Goal: Information Seeking & Learning: Check status

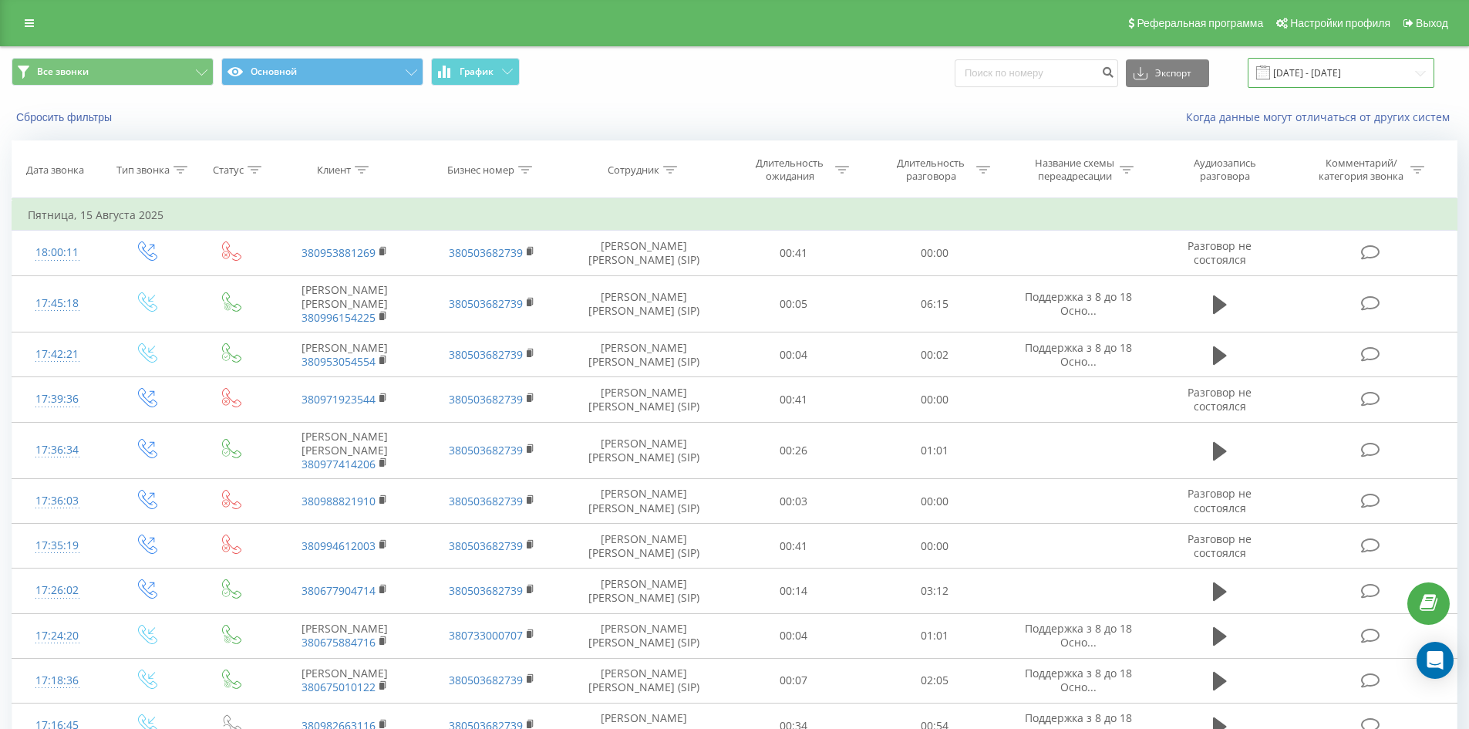
click at [1375, 73] on input "[DATE] - [DATE]" at bounding box center [1340, 73] width 187 height 30
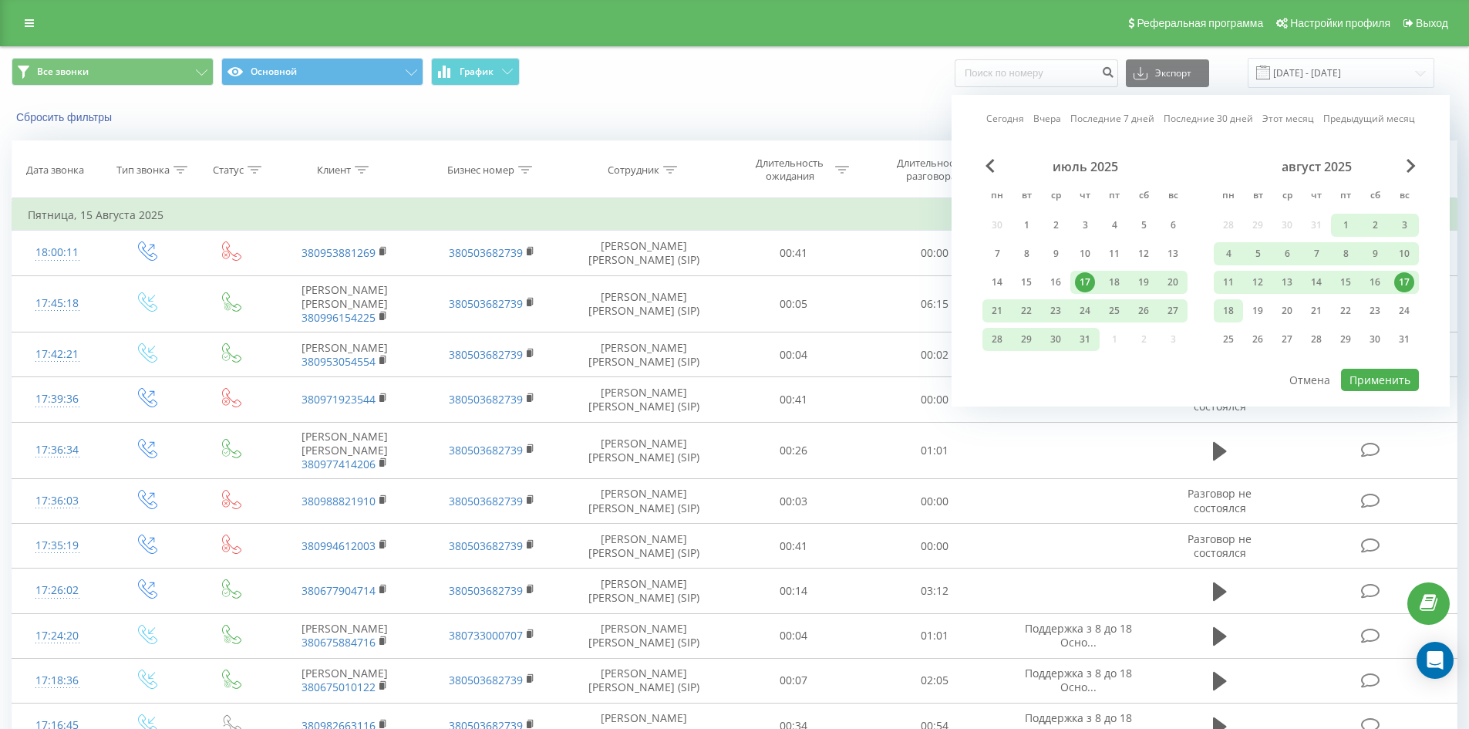
click at [1224, 315] on div "18" at bounding box center [1228, 311] width 20 height 20
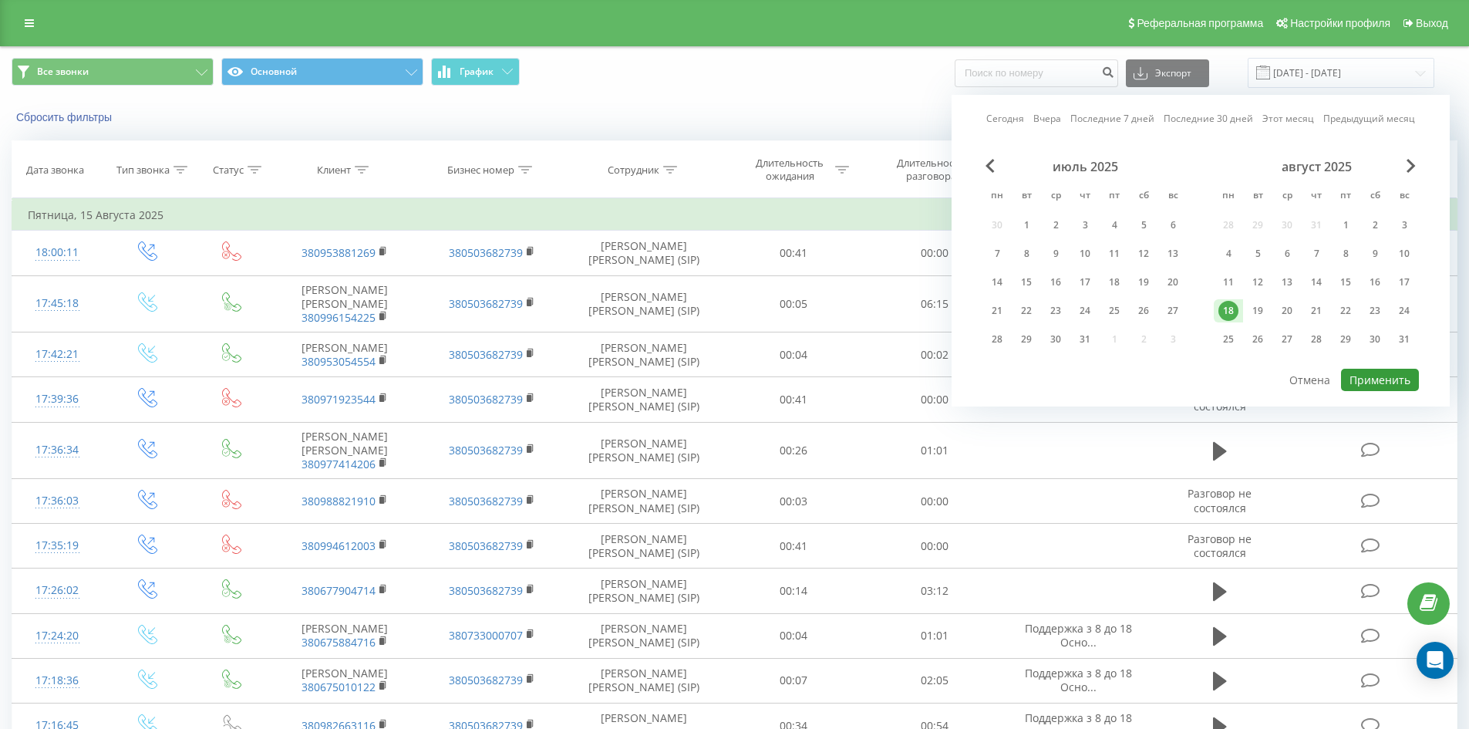
click at [1395, 379] on button "Применить" at bounding box center [1380, 380] width 78 height 22
type input "[DATE] - [DATE]"
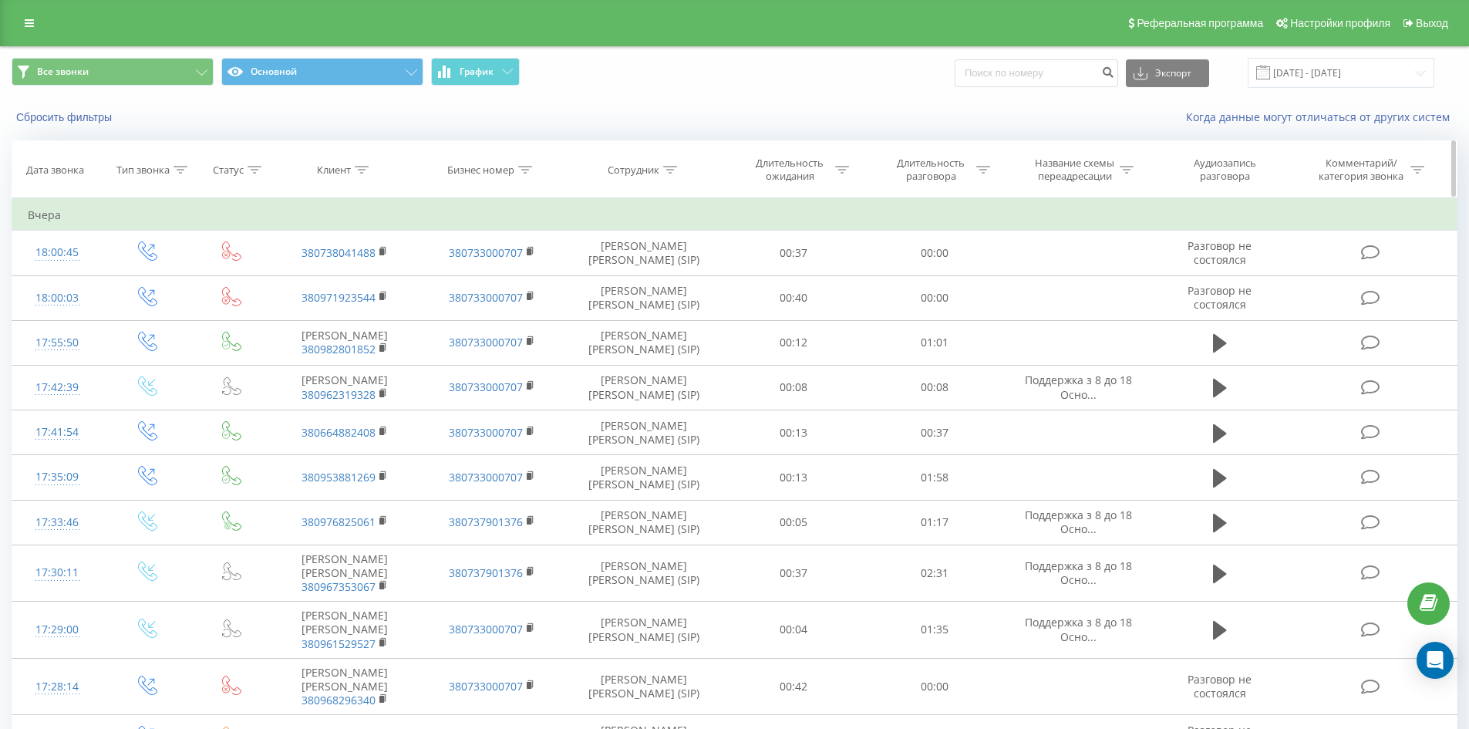
click at [668, 170] on icon at bounding box center [670, 170] width 14 height 8
click at [661, 284] on input "text" at bounding box center [644, 280] width 136 height 27
click button "OK" at bounding box center [677, 310] width 66 height 19
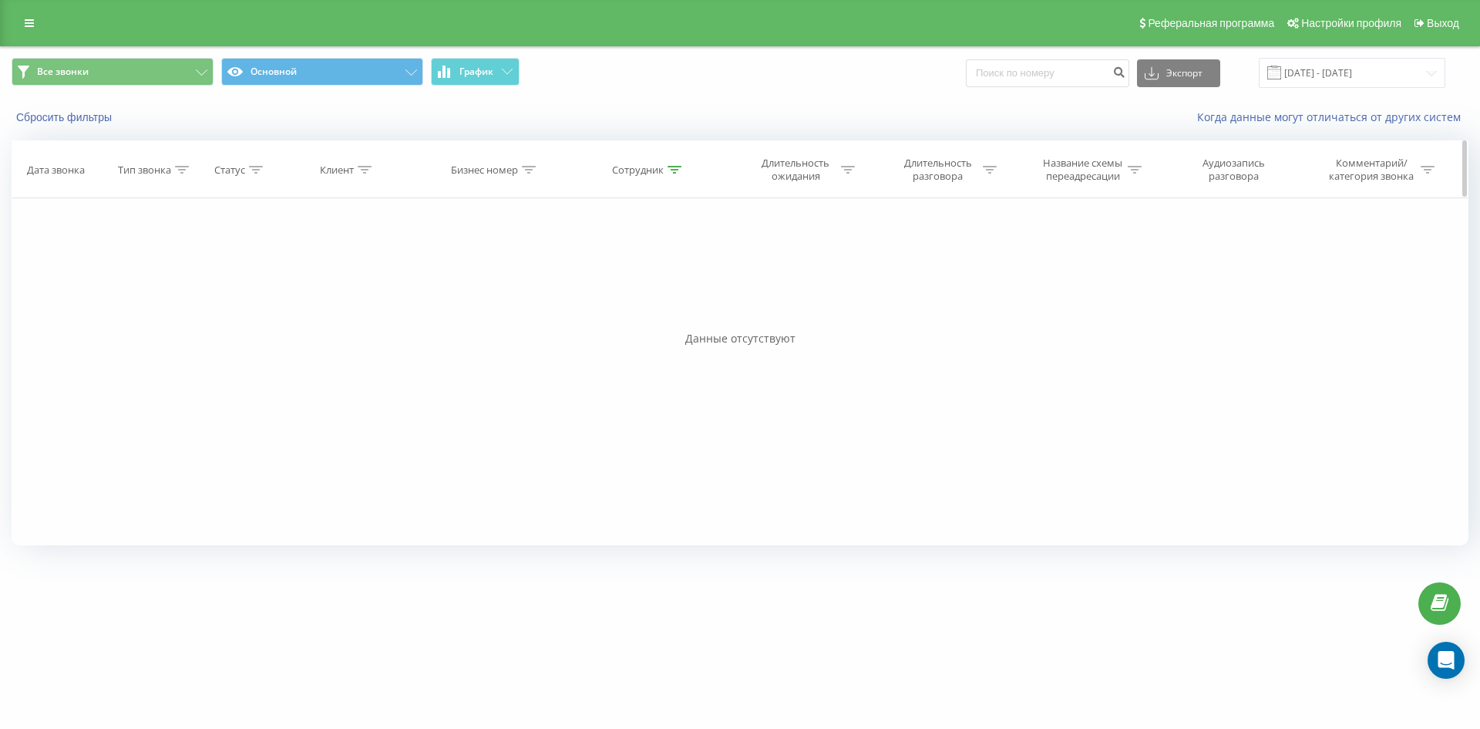
click at [683, 170] on div "Сотрудник" at bounding box center [650, 169] width 160 height 13
click at [665, 285] on input "[PERSON_NAME] [PERSON_NAME]" at bounding box center [649, 280] width 136 height 27
click button "OK" at bounding box center [682, 310] width 66 height 19
click at [675, 170] on icon at bounding box center [675, 170] width 14 height 8
click at [670, 276] on input "інкілюк анастасія" at bounding box center [649, 280] width 136 height 27
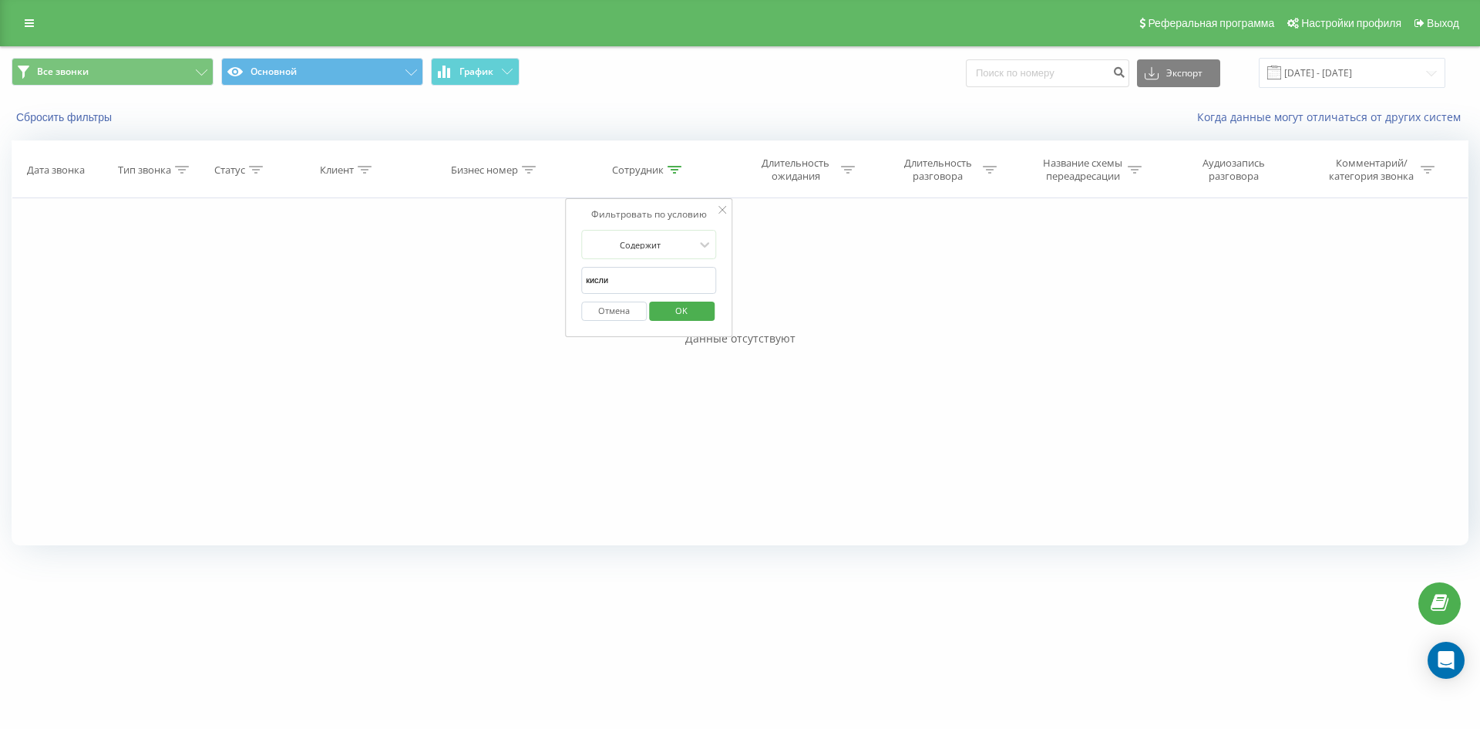
type input "кислиця [PERSON_NAME]"
click button "OK" at bounding box center [682, 310] width 66 height 19
drag, startPoint x: 672, startPoint y: 170, endPoint x: 669, endPoint y: 183, distance: 13.5
click at [672, 170] on icon at bounding box center [675, 170] width 14 height 8
click at [681, 281] on input "кислиця [PERSON_NAME]" at bounding box center [649, 280] width 136 height 27
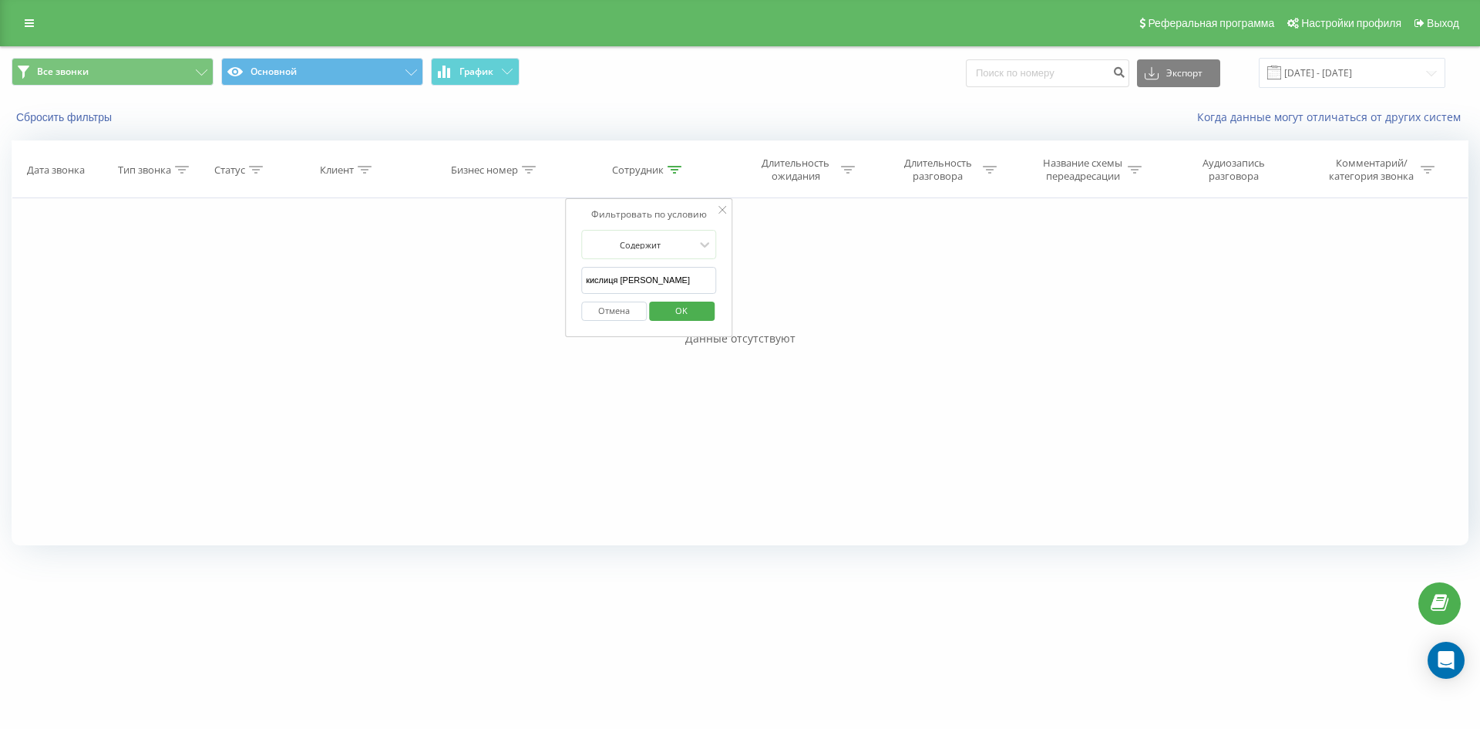
click at [671, 313] on span "OK" at bounding box center [681, 310] width 43 height 24
click at [1362, 85] on input "[DATE] - [DATE]" at bounding box center [1352, 73] width 187 height 30
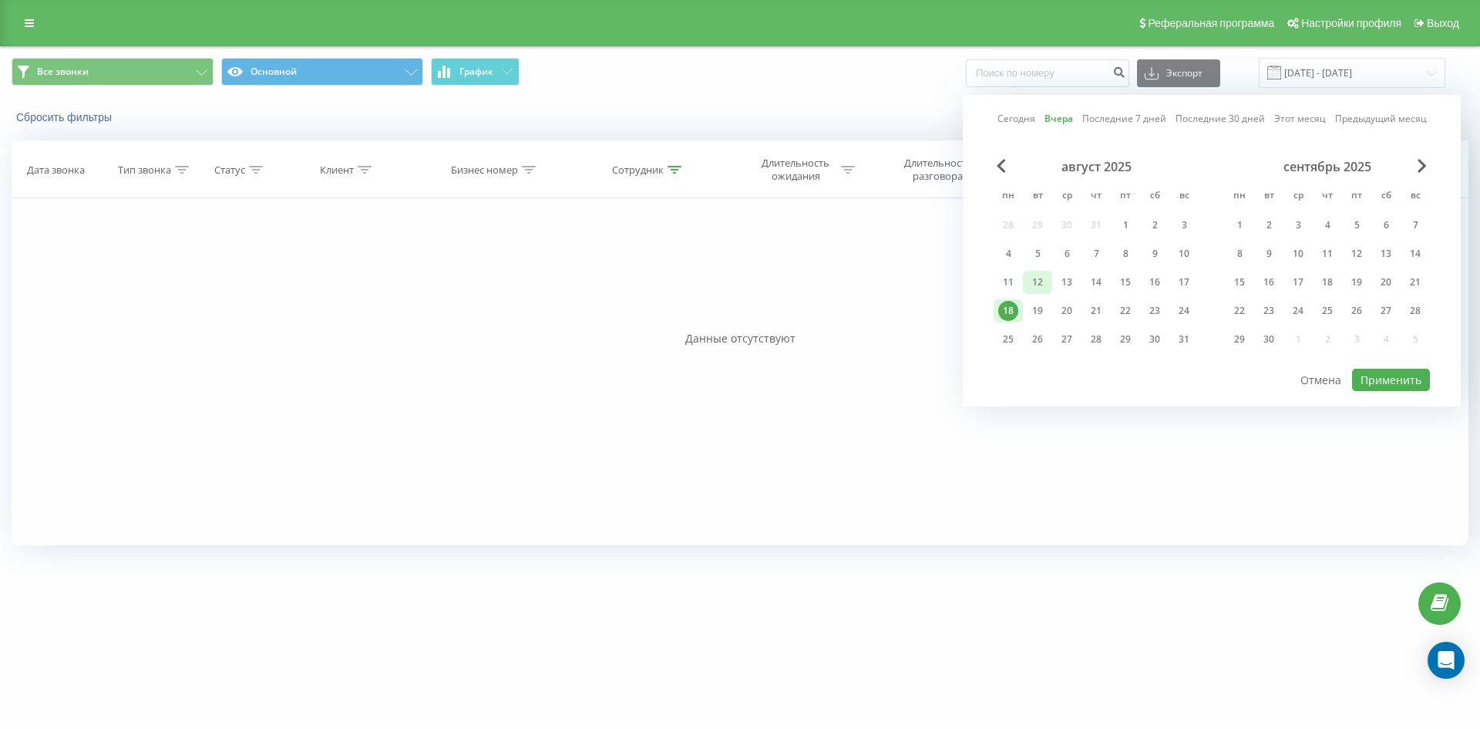
click at [1042, 285] on div "12" at bounding box center [1038, 282] width 20 height 20
click at [1415, 379] on button "Применить" at bounding box center [1391, 380] width 78 height 22
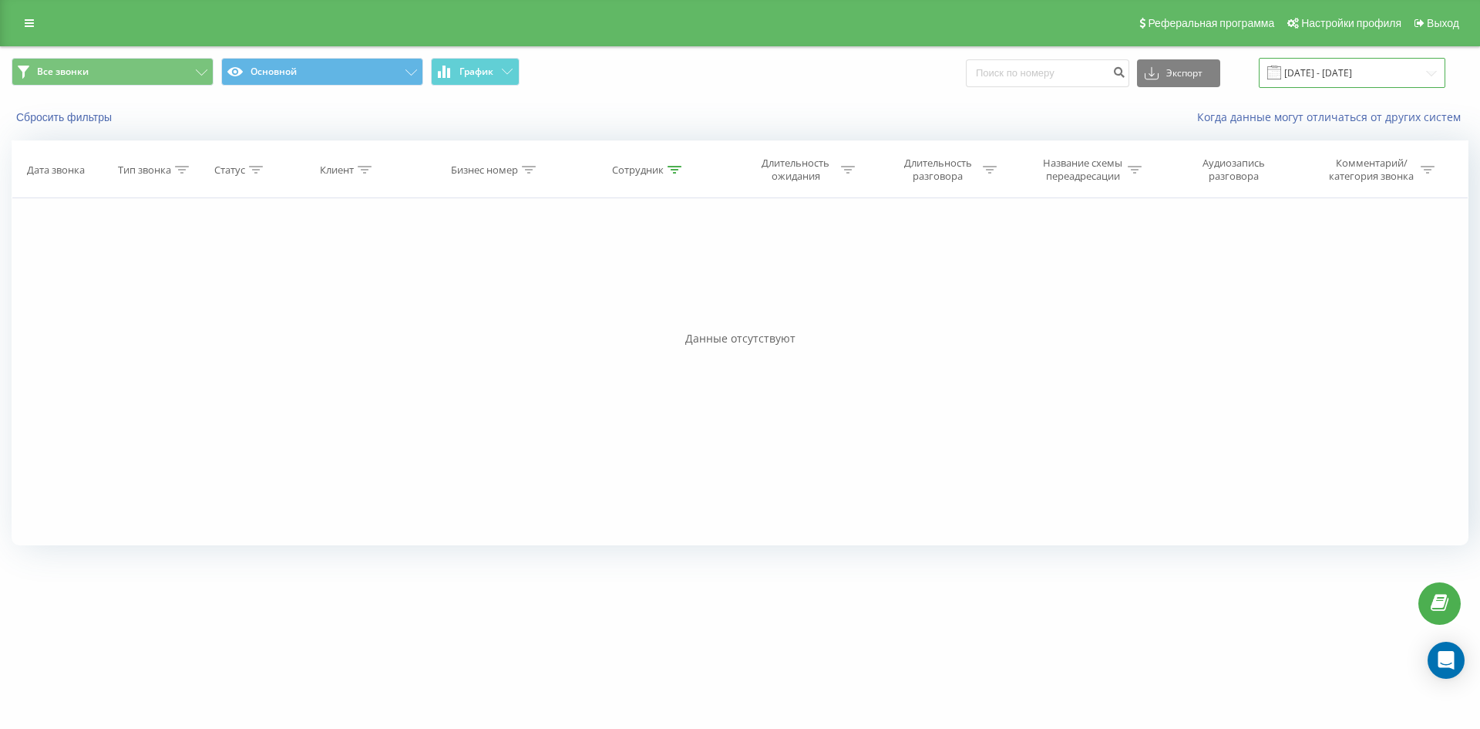
click at [1340, 76] on input "[DATE] - [DATE]" at bounding box center [1352, 73] width 187 height 30
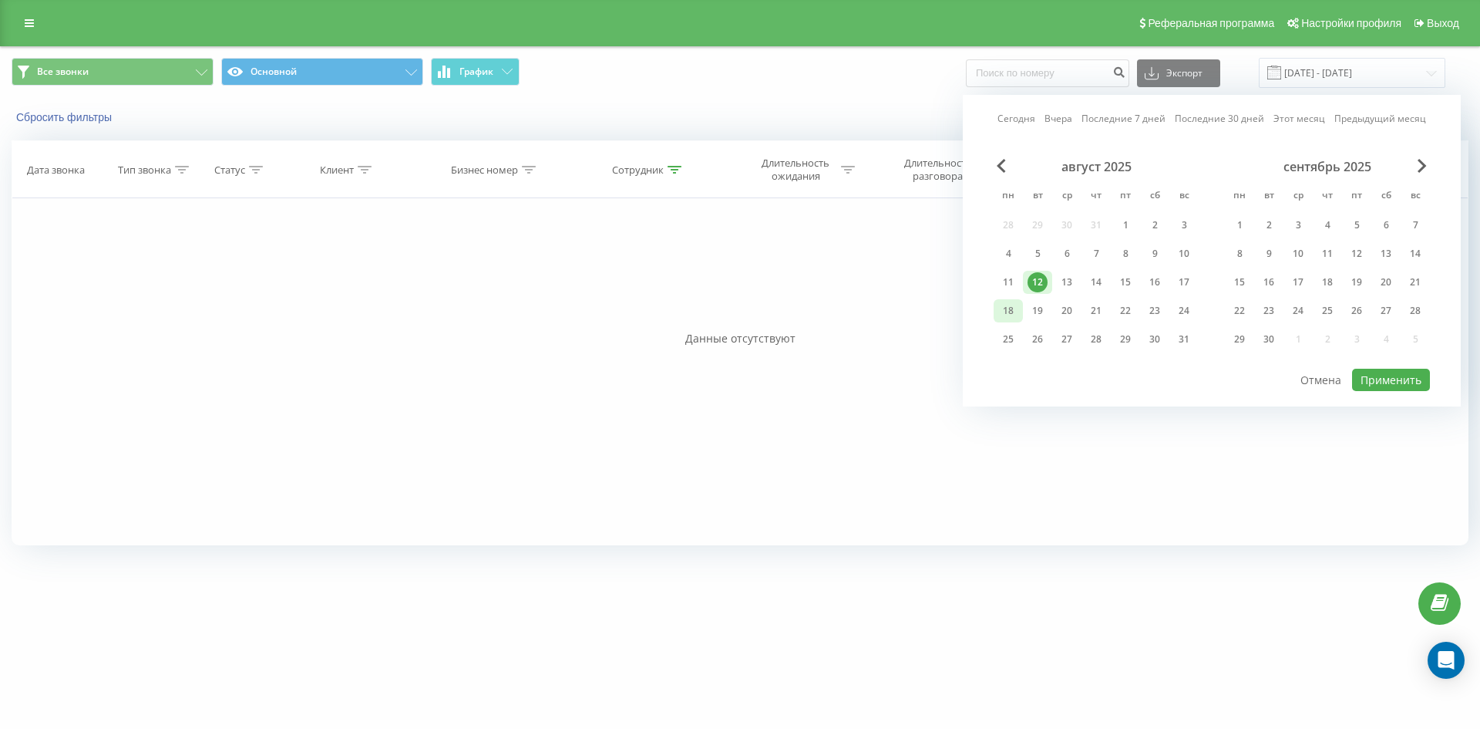
click at [1008, 311] on div "18" at bounding box center [1008, 311] width 20 height 20
click at [1378, 385] on button "Применить" at bounding box center [1391, 380] width 78 height 22
type input "[DATE] - [DATE]"
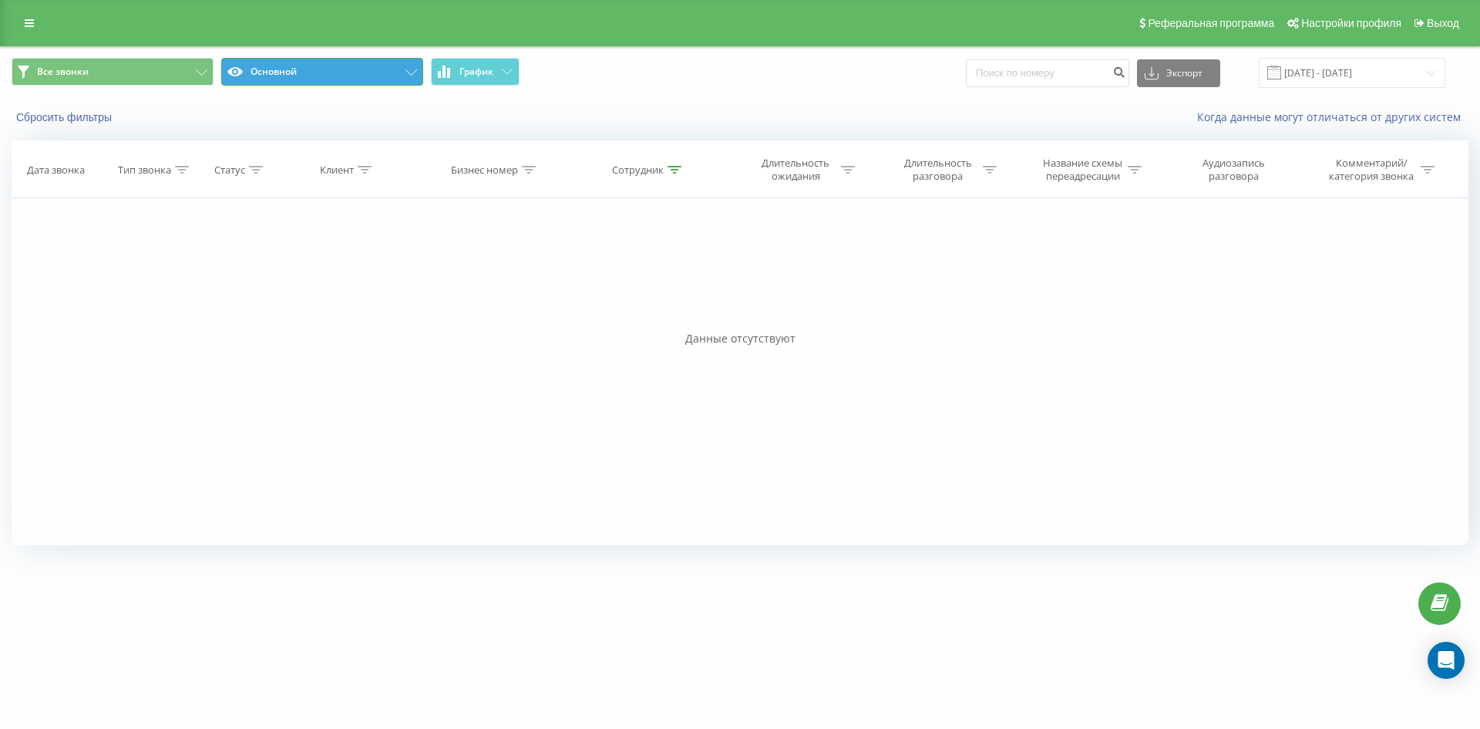
click at [402, 73] on button "Основной" at bounding box center [322, 72] width 202 height 28
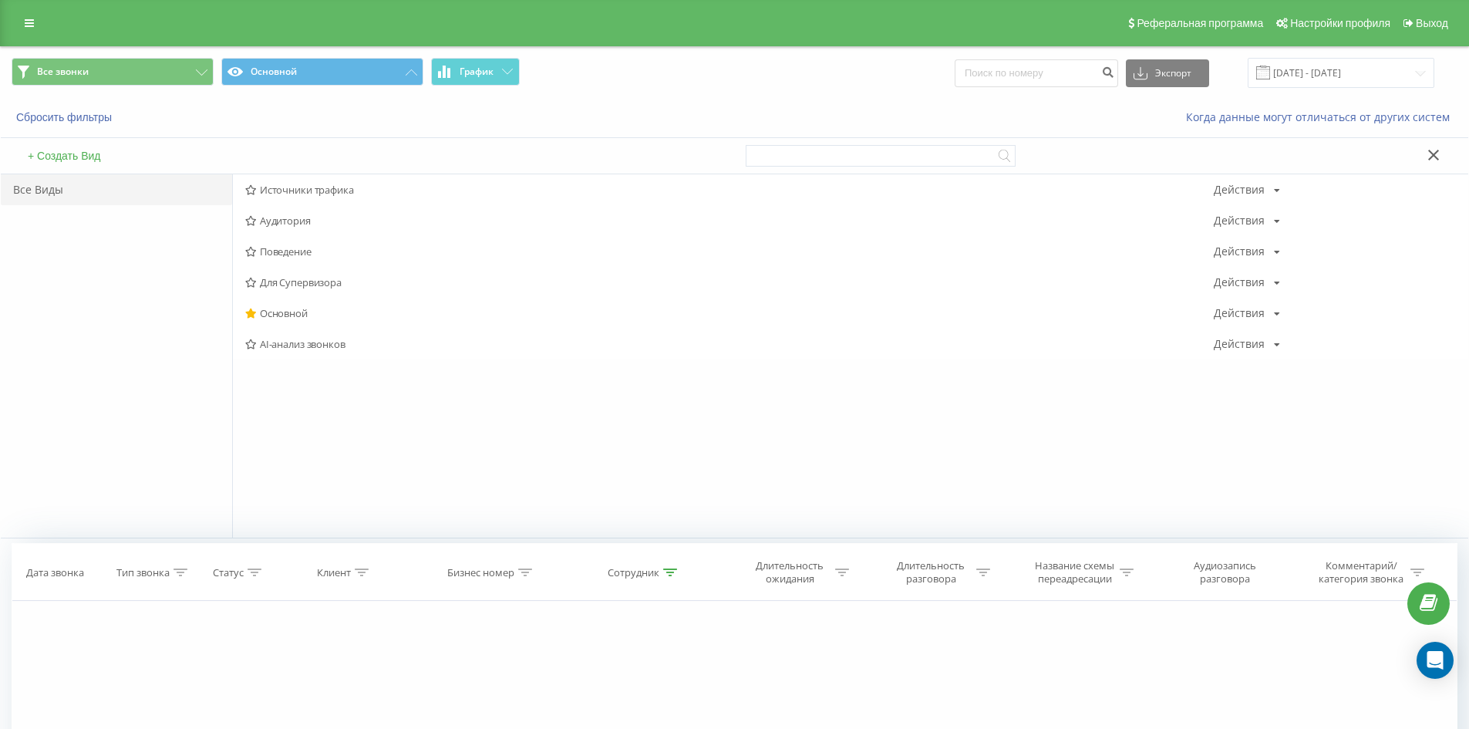
click at [1432, 156] on icon at bounding box center [1433, 155] width 11 height 11
